Goal: Information Seeking & Learning: Learn about a topic

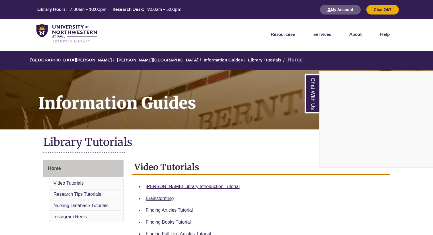
scroll to position [91, 0]
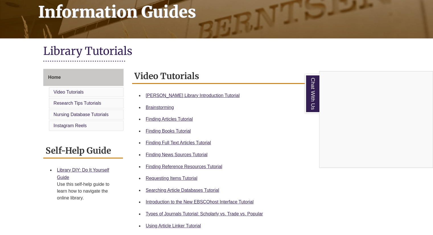
click at [168, 142] on div "Chat With Us" at bounding box center [216, 117] width 433 height 235
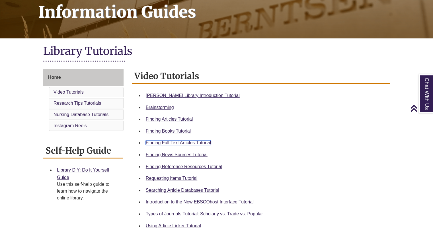
click at [168, 142] on link "Finding Full Text Articles Tutorial" at bounding box center [178, 142] width 65 height 5
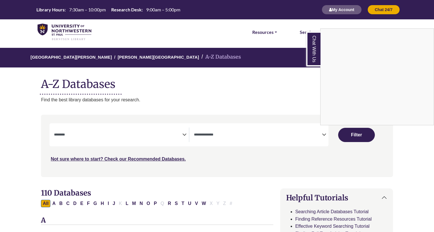
select select "Database Subject Filter"
select select "Database Types Filter"
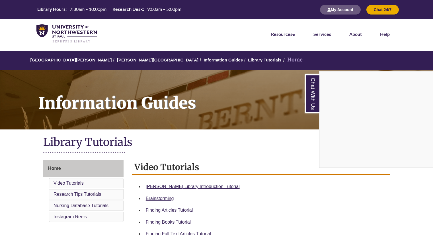
scroll to position [240, 0]
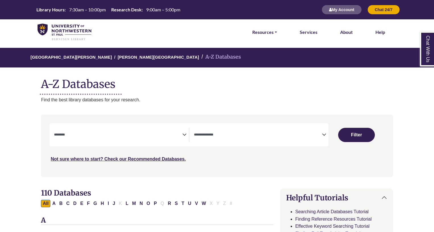
select select "Database Subject Filter"
select select "Database Types Filter"
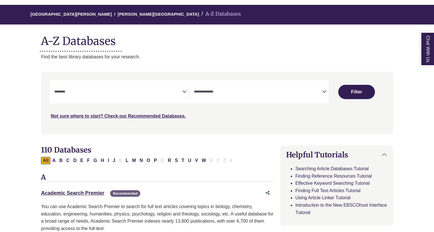
scroll to position [43, 0]
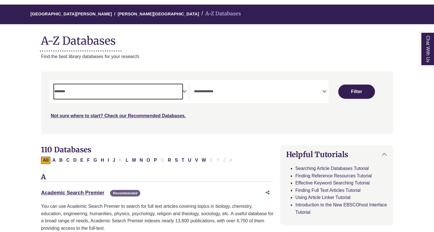
click at [145, 94] on span "Search filters" at bounding box center [118, 91] width 128 height 15
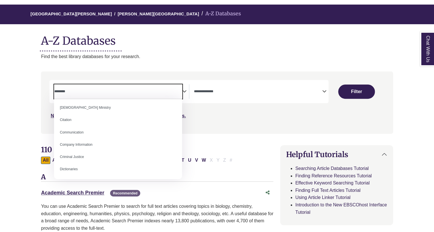
scroll to position [88, 0]
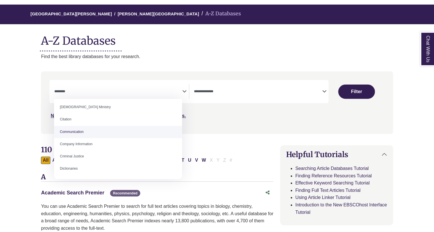
click at [91, 191] on link "Academic Search Premier This link opens in a new window" at bounding box center [72, 193] width 63 height 6
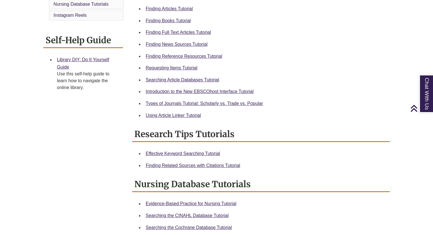
scroll to position [202, 0]
click at [187, 112] on div "Using Article Linker Tutorial" at bounding box center [265, 115] width 239 height 7
click at [183, 113] on link "Using Article Linker Tutorial" at bounding box center [173, 115] width 55 height 5
